Goal: Find contact information: Find contact information

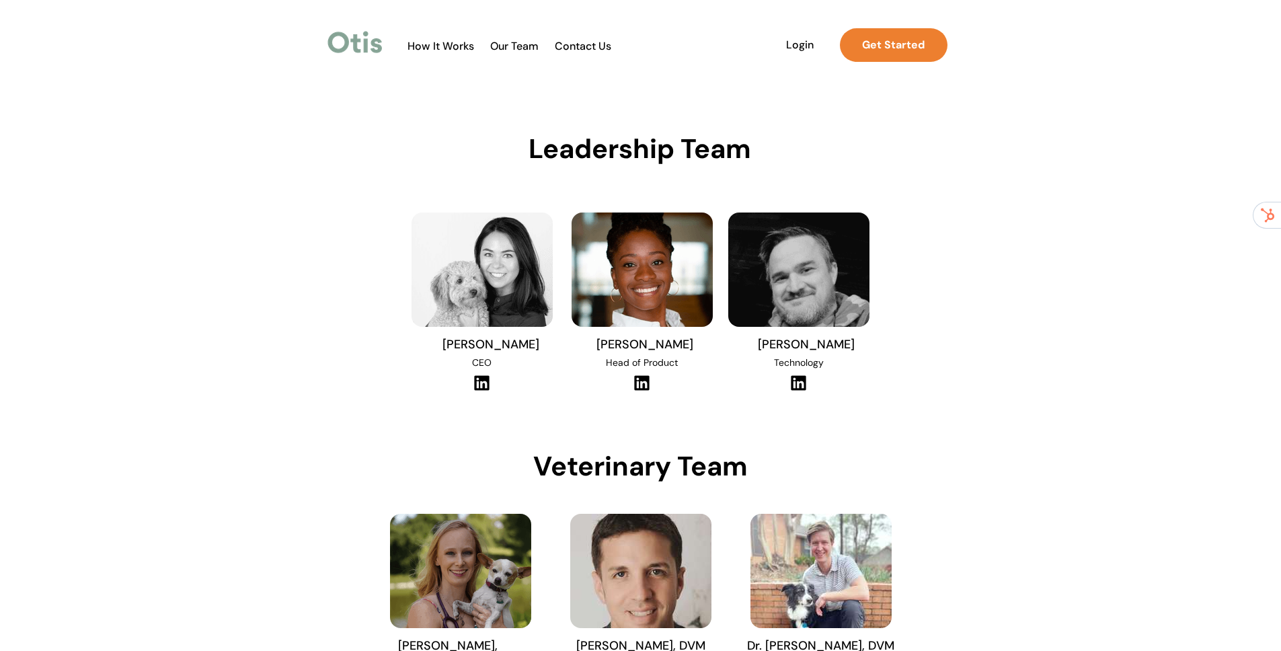
click at [494, 44] on span "Our Team" at bounding box center [514, 46] width 66 height 13
click at [588, 32] on div at bounding box center [675, 45] width 563 height 50
click at [586, 49] on span "Contact Us" at bounding box center [583, 46] width 71 height 13
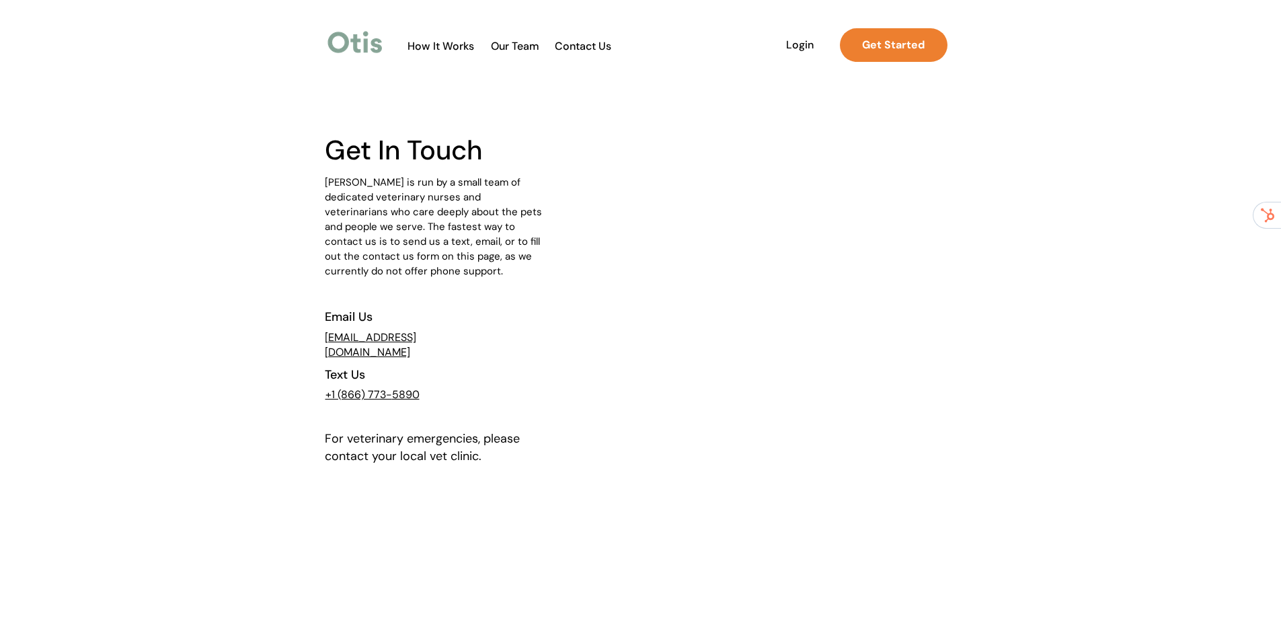
click at [331, 44] on img at bounding box center [355, 42] width 61 height 31
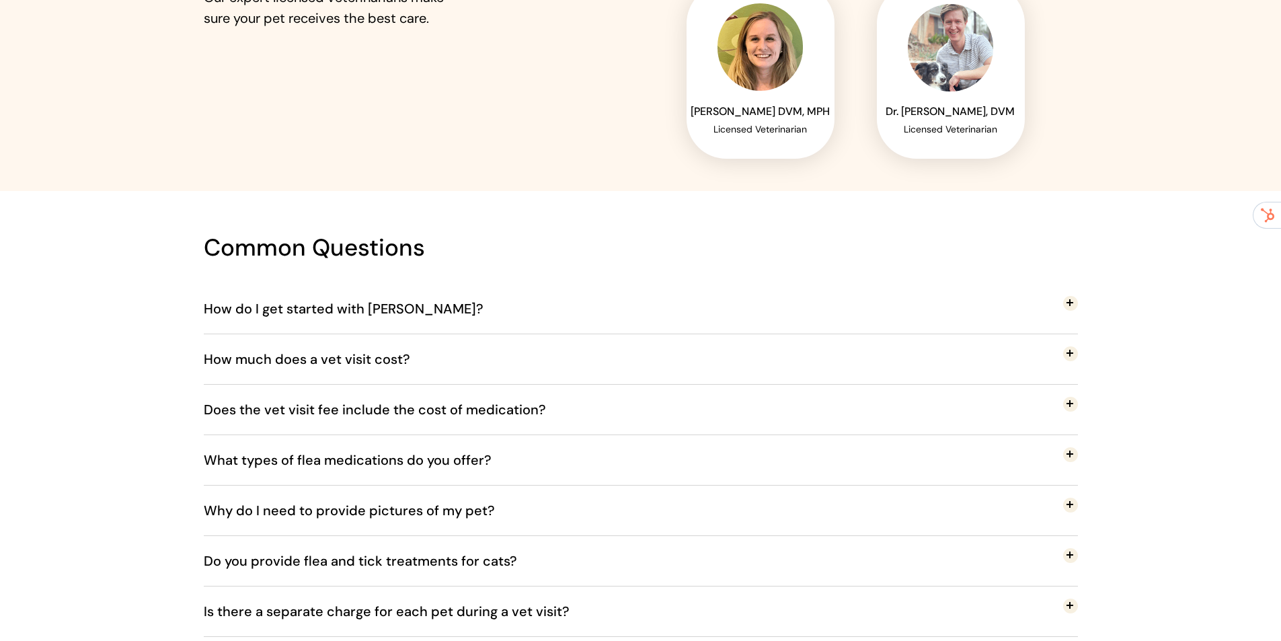
scroll to position [2357, 0]
